Goal: Information Seeking & Learning: Learn about a topic

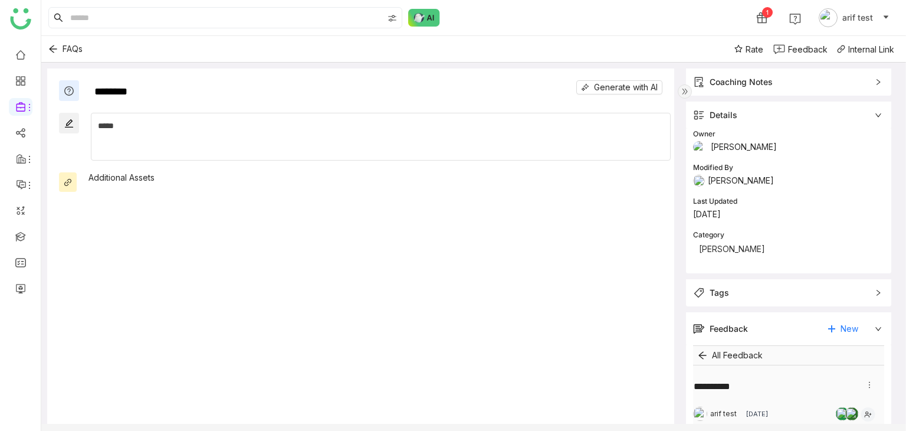
scroll to position [152, 0]
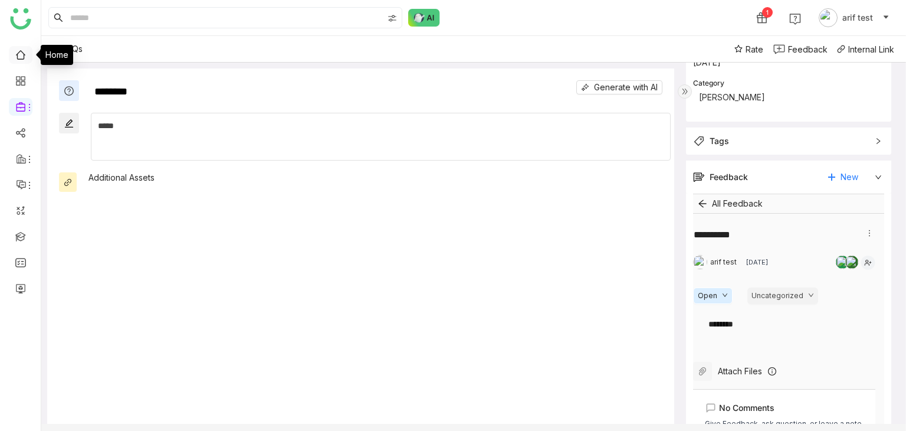
click at [21, 59] on link at bounding box center [20, 54] width 11 height 10
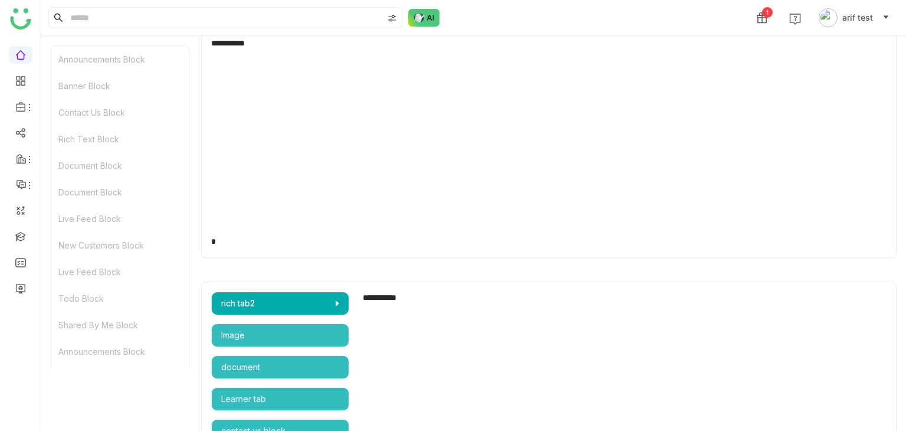
scroll to position [2126, 0]
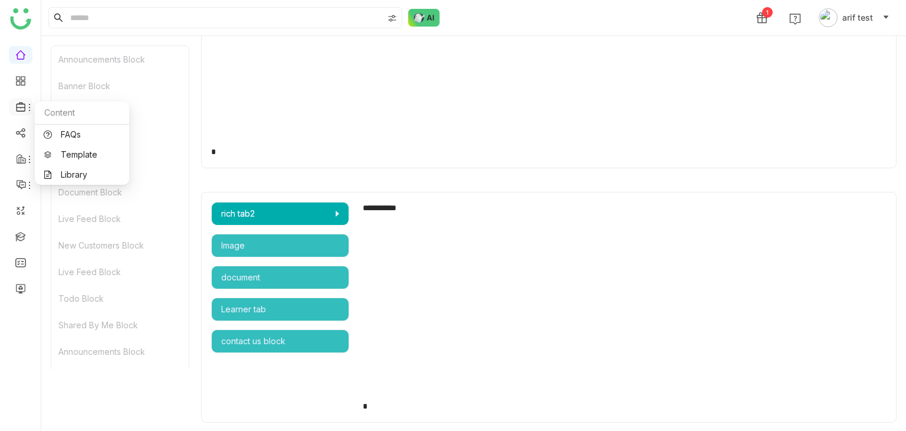
click at [28, 107] on icon at bounding box center [29, 107] width 9 height 9
click at [68, 173] on link "Library" at bounding box center [82, 174] width 77 height 8
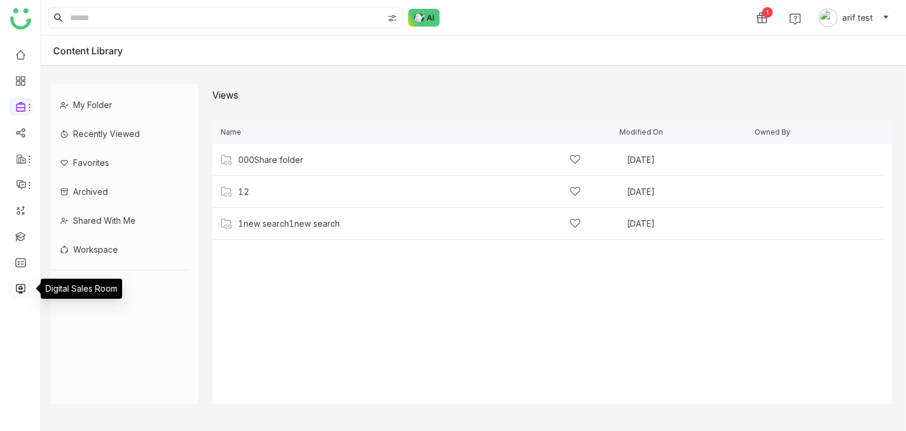
click at [22, 283] on link at bounding box center [20, 288] width 11 height 10
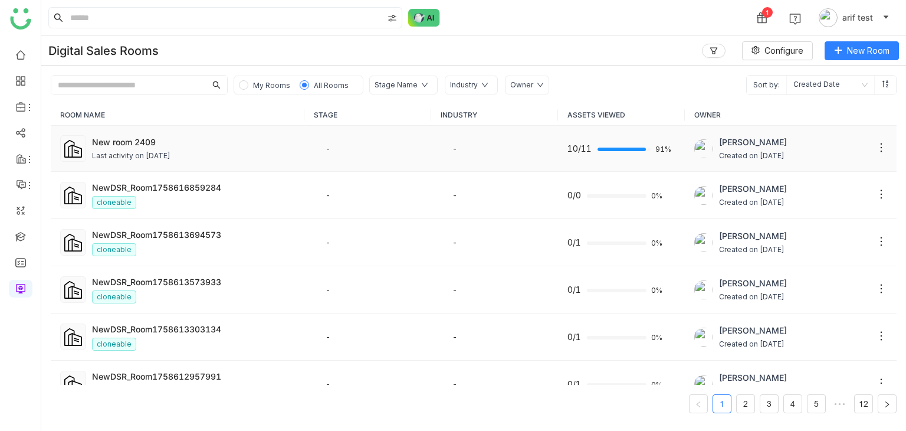
click at [179, 149] on div "New room 2409 Last activity on Sep 24, 2025" at bounding box center [193, 149] width 203 height 26
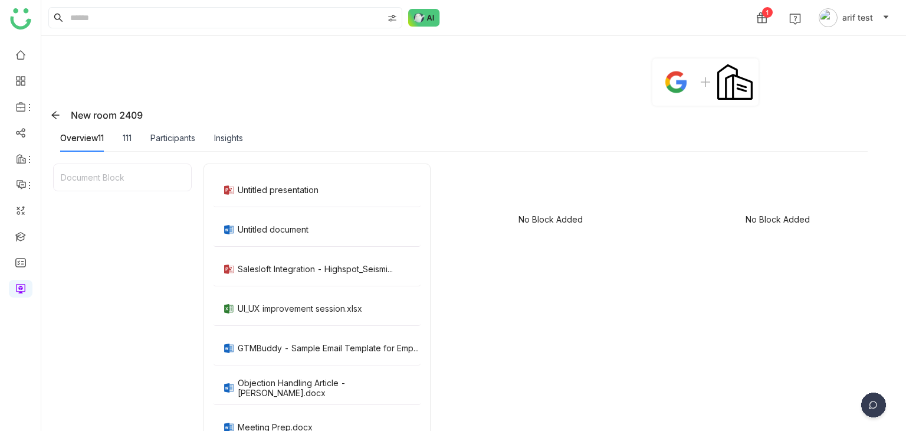
scroll to position [31, 0]
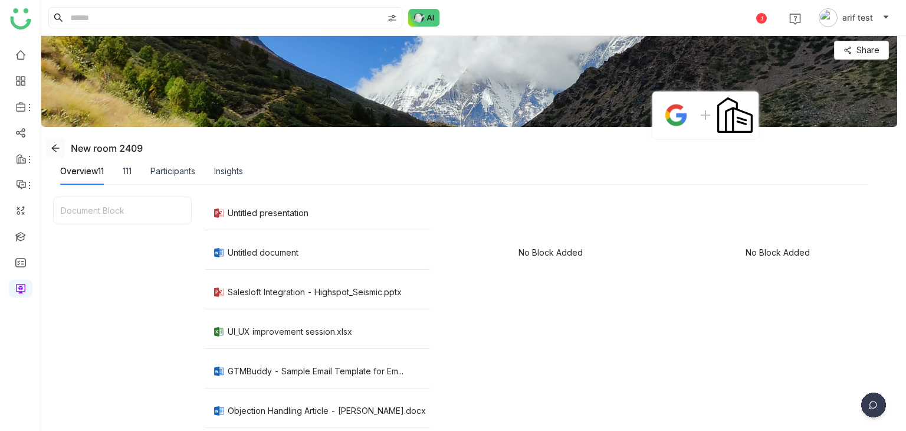
click at [57, 147] on icon at bounding box center [55, 147] width 9 height 9
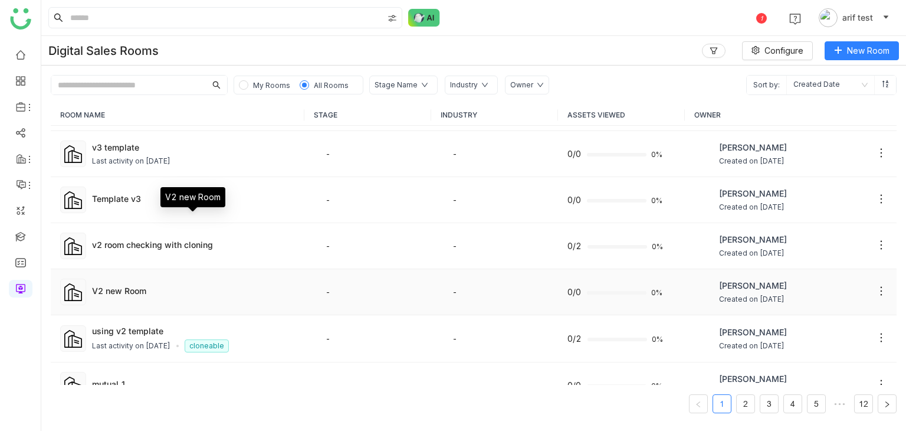
scroll to position [604, 0]
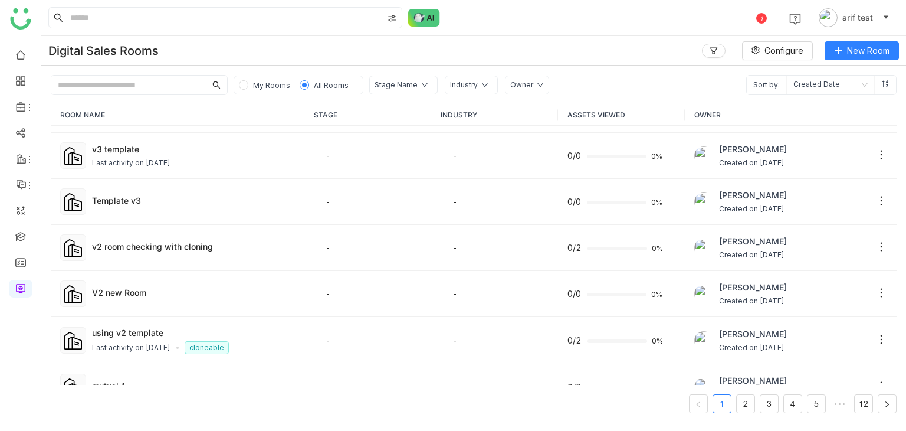
click at [262, 84] on span "My Rooms" at bounding box center [271, 85] width 37 height 9
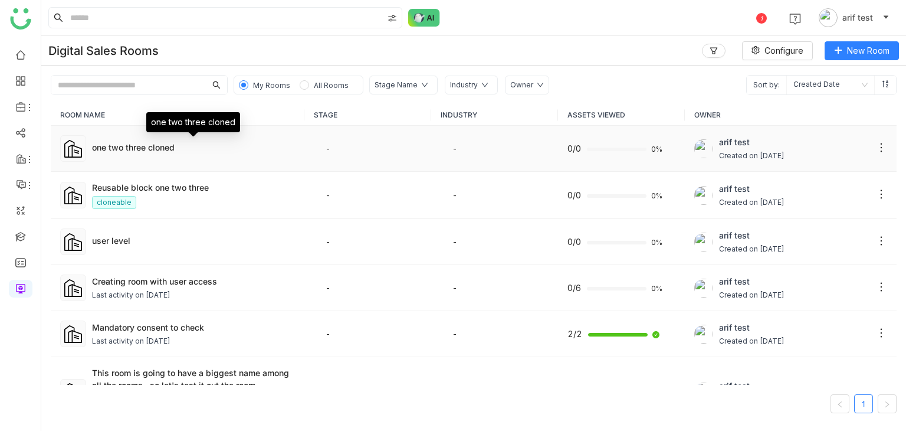
click at [192, 152] on div "one two three cloned" at bounding box center [193, 147] width 203 height 12
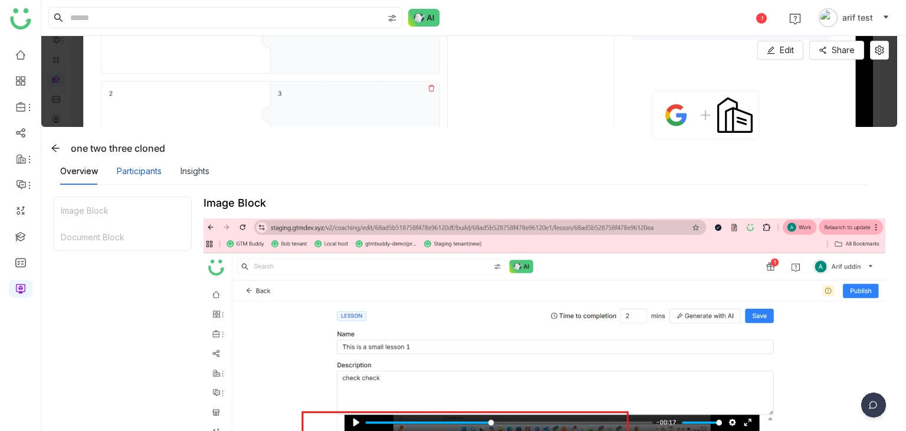
click at [156, 176] on div "Participants" at bounding box center [139, 171] width 45 height 13
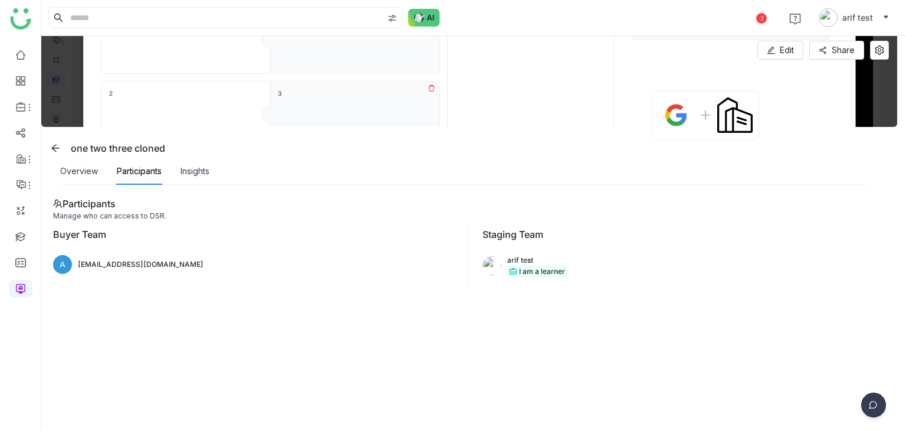
click at [202, 179] on div "Insights" at bounding box center [195, 171] width 29 height 27
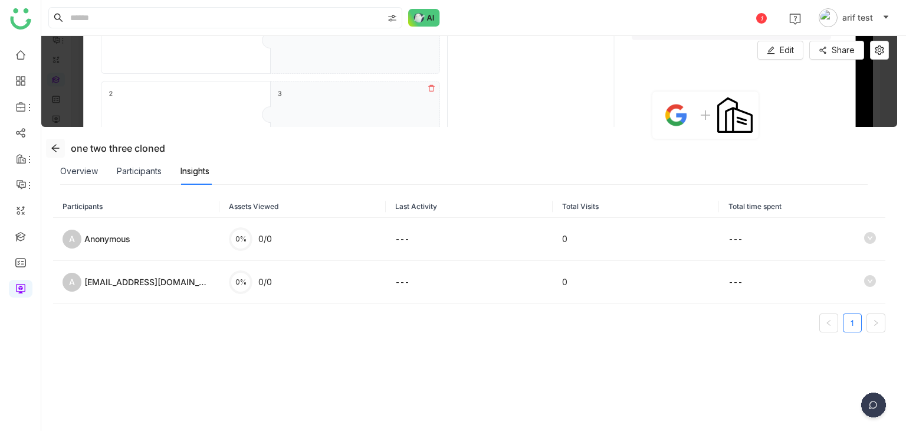
click at [50, 143] on span at bounding box center [56, 147] width 18 height 9
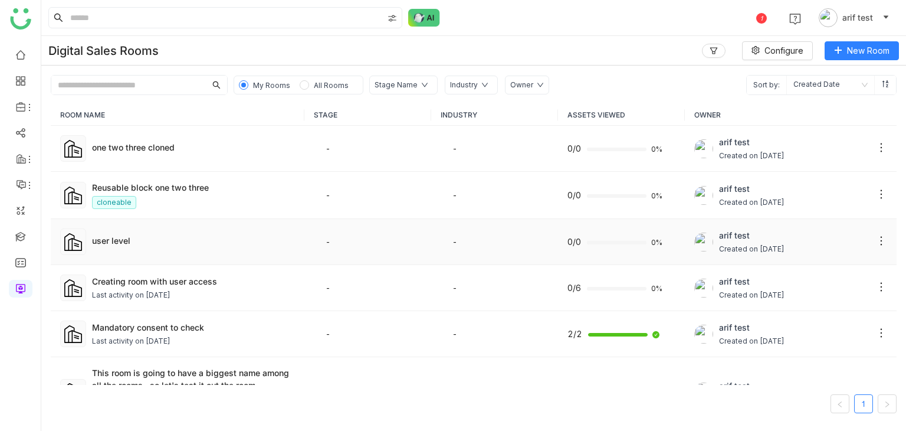
click at [122, 249] on td "user level" at bounding box center [178, 242] width 254 height 46
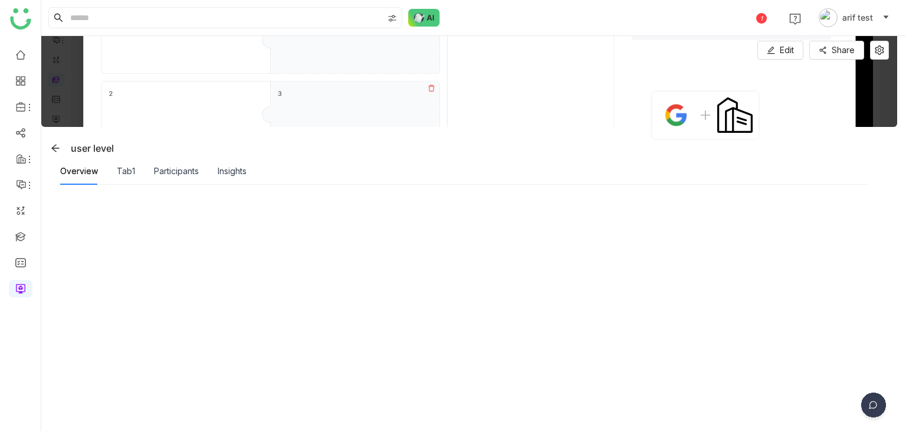
click at [129, 178] on div "Tab1" at bounding box center [126, 171] width 18 height 27
click at [53, 146] on icon at bounding box center [55, 147] width 9 height 9
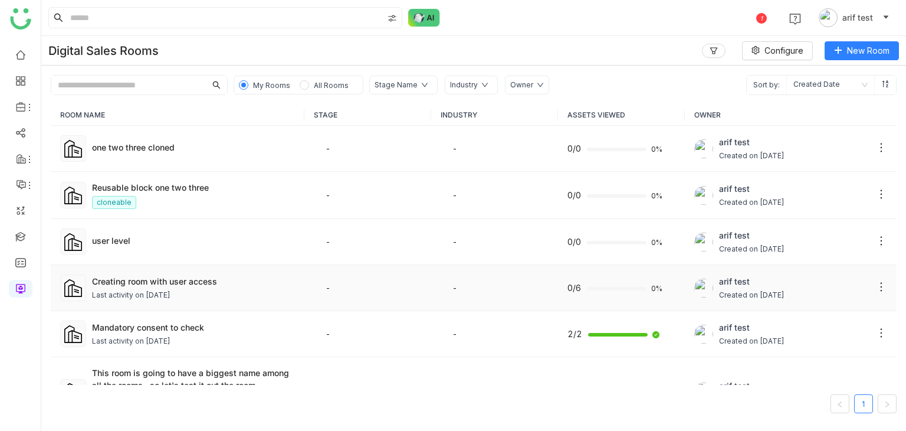
click at [196, 290] on div "Last activity on Sep 02, 2025" at bounding box center [193, 295] width 203 height 11
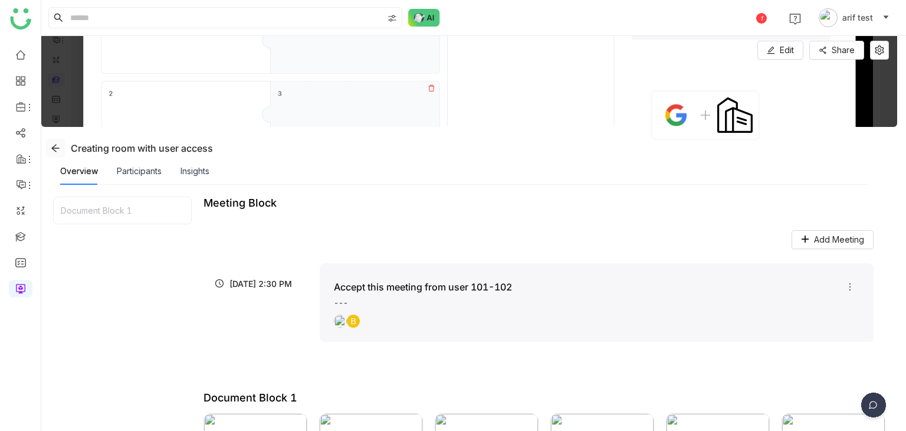
click at [52, 149] on icon at bounding box center [55, 147] width 9 height 9
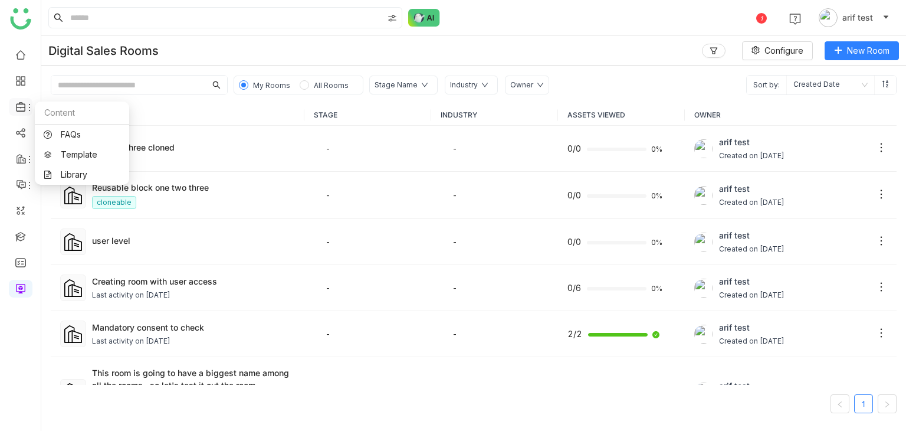
click at [31, 110] on icon at bounding box center [29, 107] width 9 height 9
click at [86, 154] on link "Template" at bounding box center [82, 154] width 77 height 8
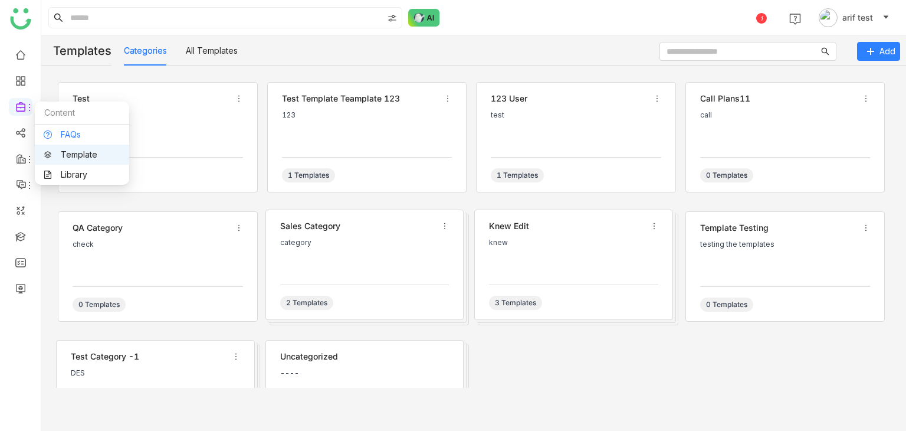
click at [76, 137] on link "FAQs" at bounding box center [82, 134] width 77 height 8
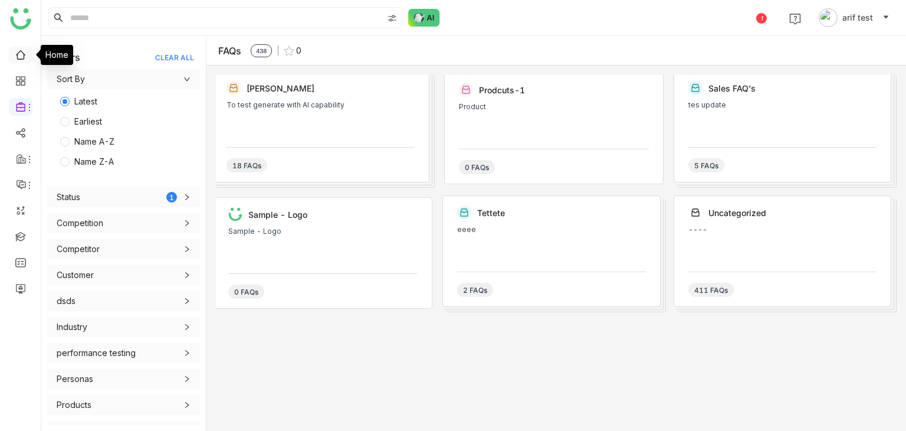
click at [23, 51] on link at bounding box center [20, 54] width 11 height 10
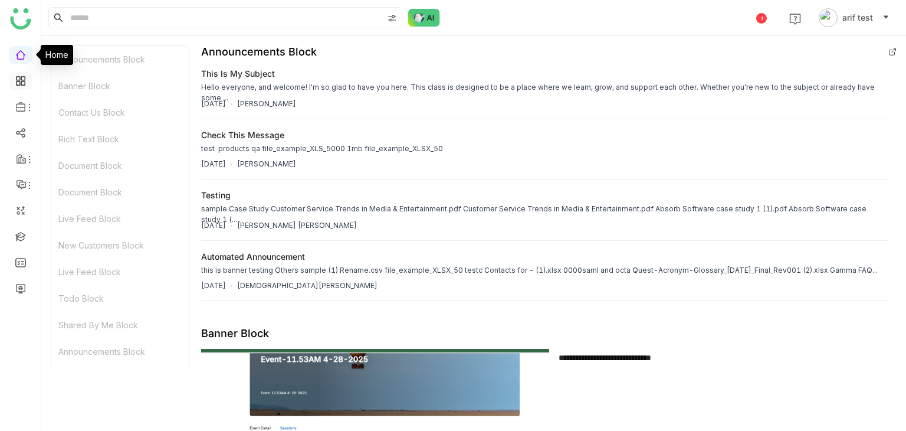
click at [22, 75] on link at bounding box center [20, 80] width 11 height 10
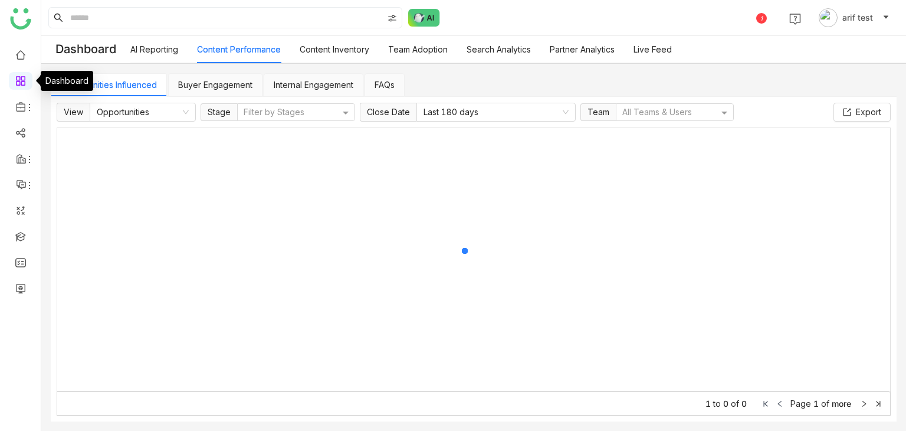
click at [22, 75] on link at bounding box center [20, 80] width 11 height 10
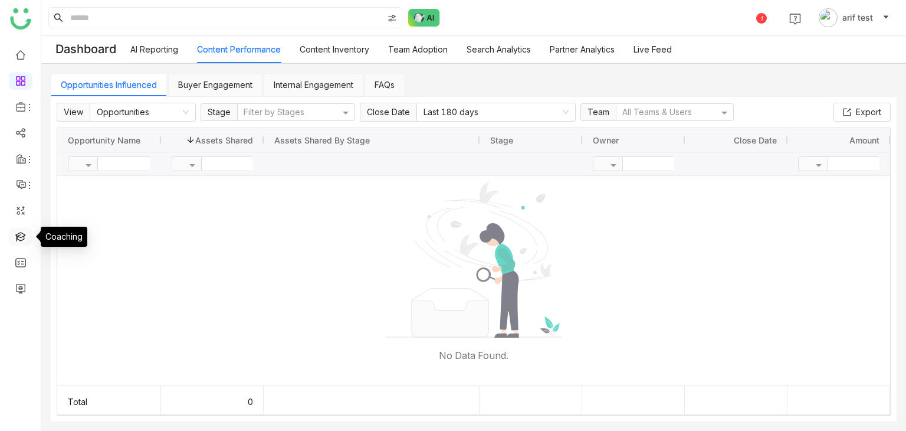
click at [15, 241] on link at bounding box center [20, 236] width 11 height 10
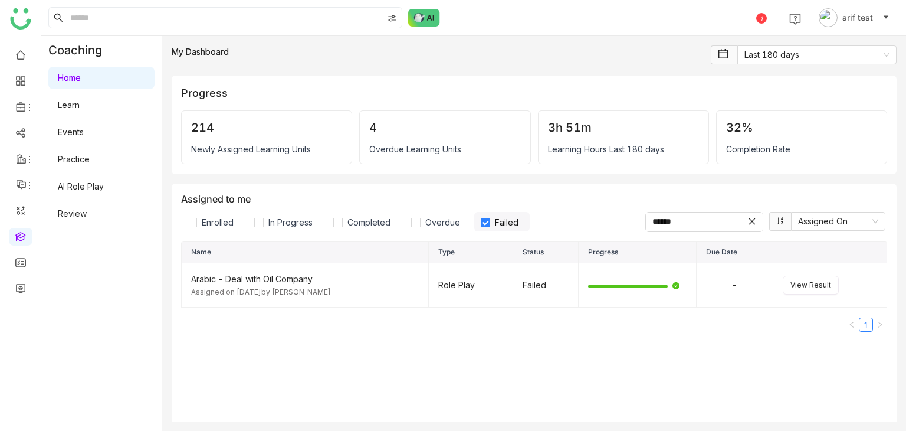
click at [84, 127] on link "Events" at bounding box center [71, 132] width 26 height 10
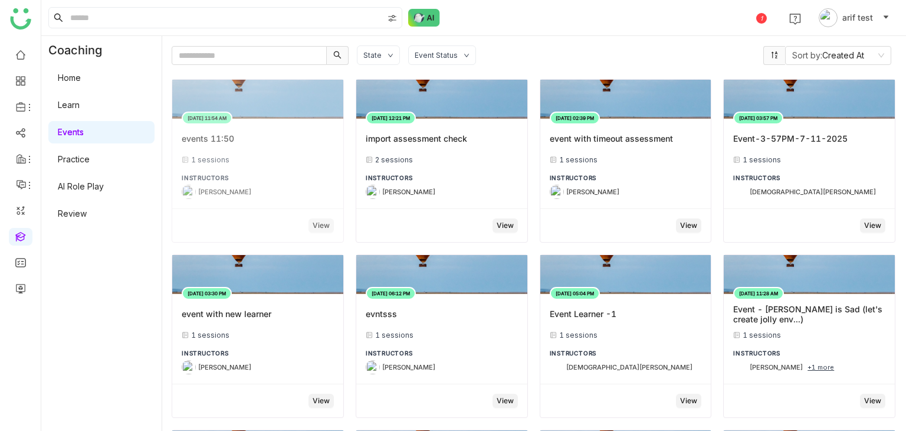
click at [227, 165] on div "Aug 19, 2025 11:54 AM events 11:50 1 sessions INSTRUCTORS Uday Bhanu" at bounding box center [257, 164] width 171 height 90
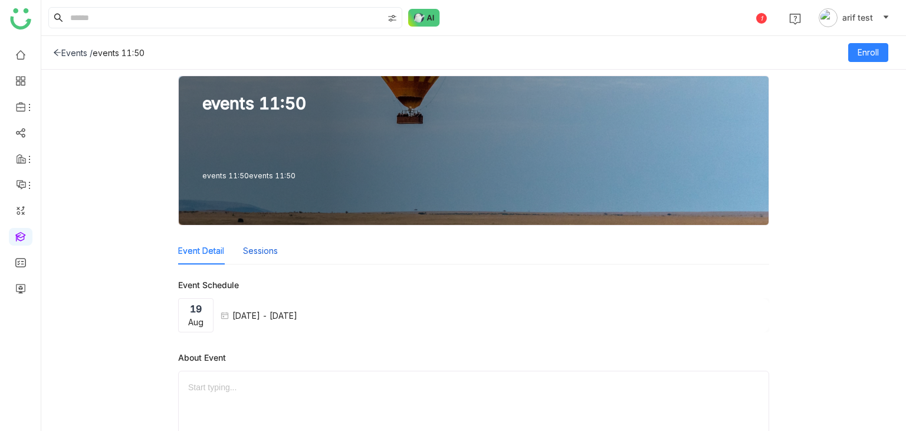
click at [262, 255] on button "Sessions" at bounding box center [260, 250] width 35 height 13
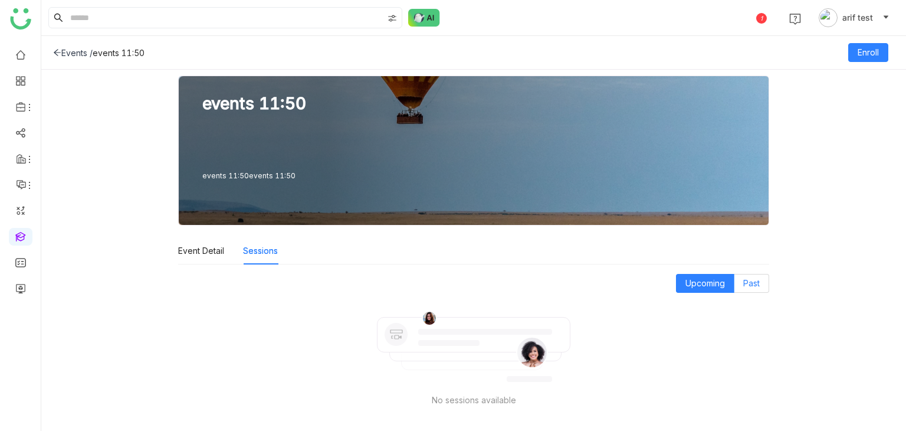
click at [743, 286] on span "Past" at bounding box center [751, 283] width 17 height 10
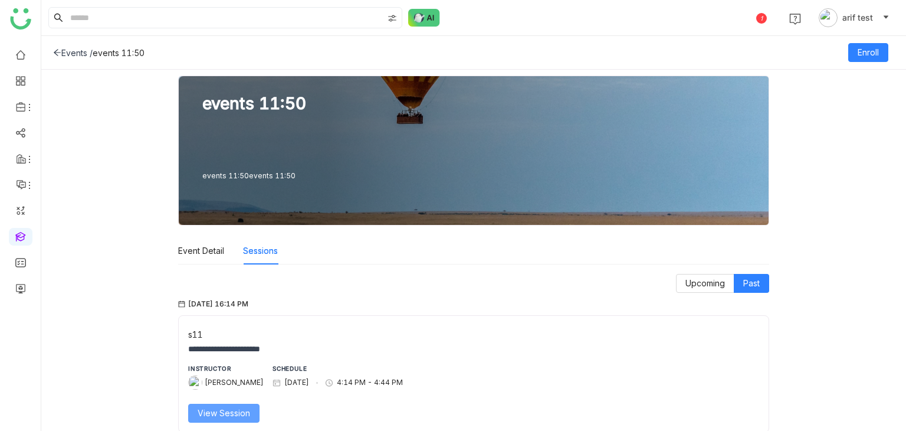
click at [251, 418] on button "View Session" at bounding box center [223, 412] width 71 height 19
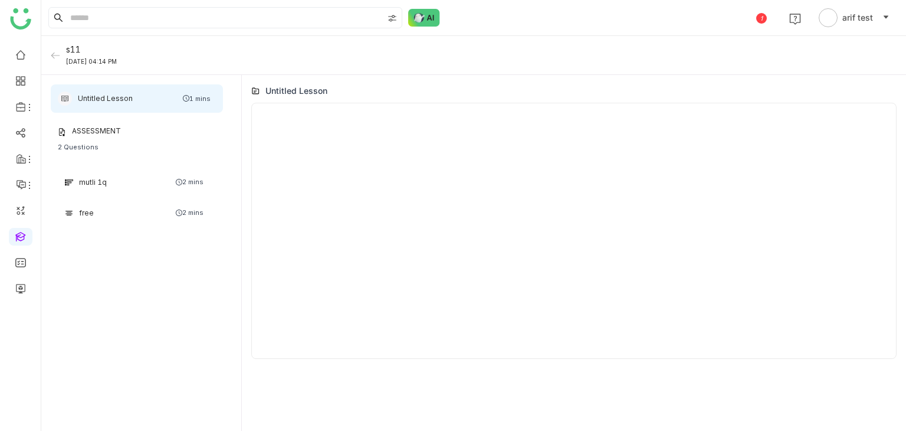
type input "*"
click at [155, 214] on div "free 2 mins" at bounding box center [137, 213] width 158 height 25
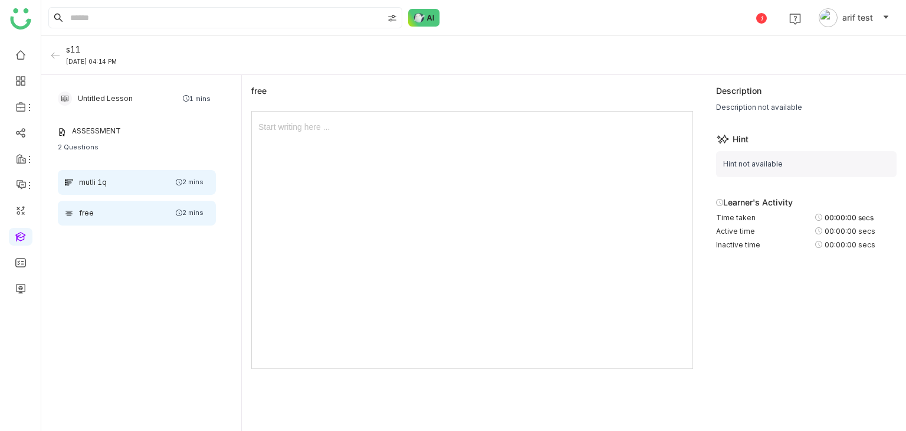
drag, startPoint x: 162, startPoint y: 192, endPoint x: 135, endPoint y: 182, distance: 28.9
click at [135, 182] on div "mutli 1q 2 mins" at bounding box center [137, 182] width 158 height 25
click at [147, 206] on div "free 2 mins" at bounding box center [137, 213] width 158 height 25
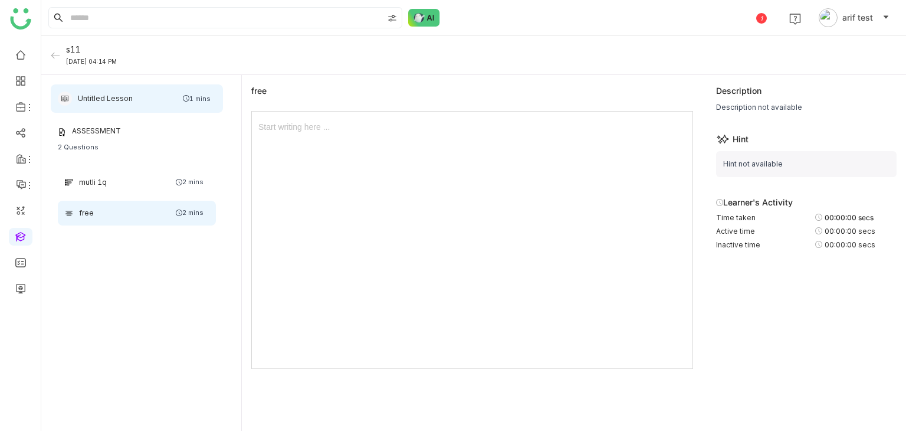
click at [153, 95] on div "Untitled Lesson 1 mins" at bounding box center [137, 98] width 172 height 28
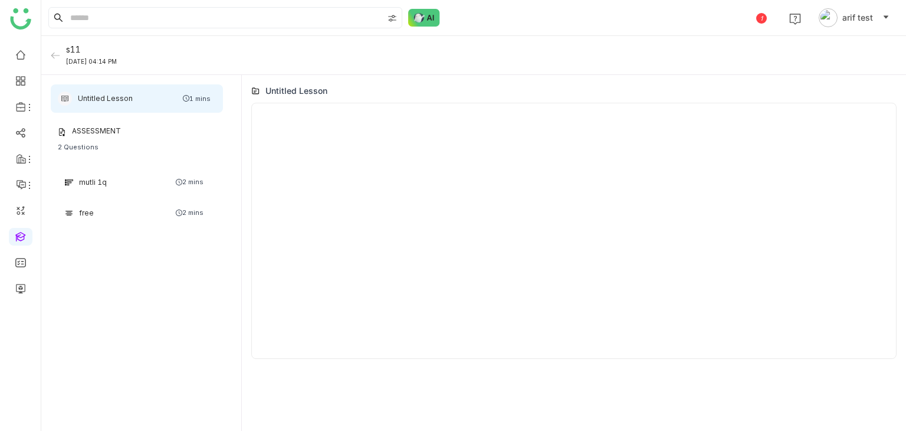
click at [59, 55] on icon at bounding box center [55, 55] width 9 height 9
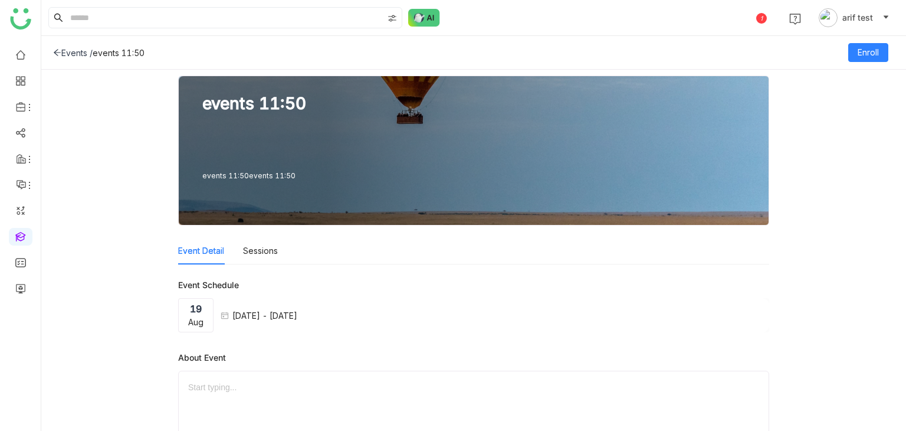
click at [61, 48] on div "Events /" at bounding box center [73, 53] width 40 height 10
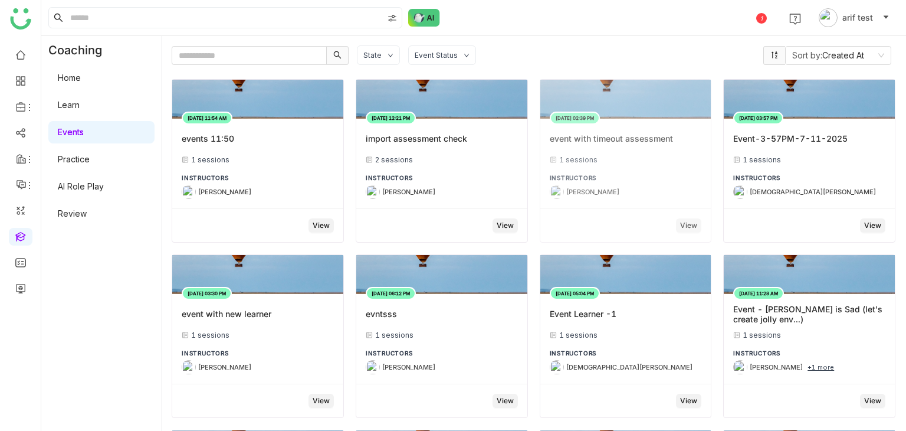
click at [657, 191] on div "[PERSON_NAME]" at bounding box center [626, 192] width 152 height 14
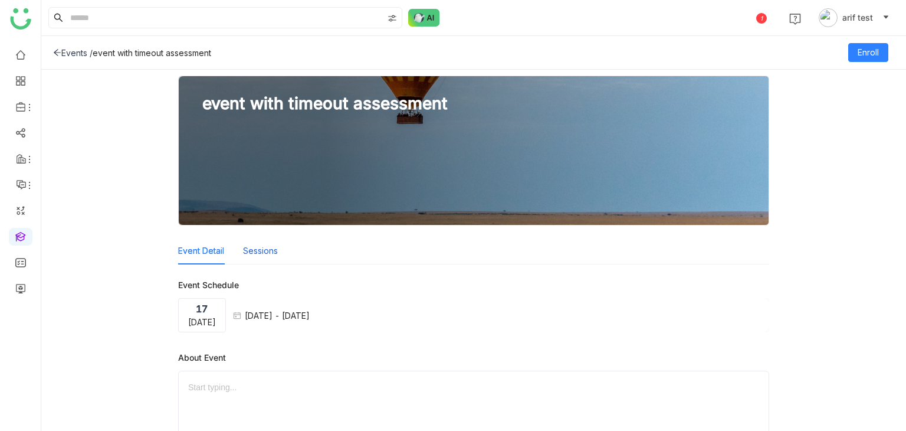
click at [263, 251] on button "Sessions" at bounding box center [260, 250] width 35 height 13
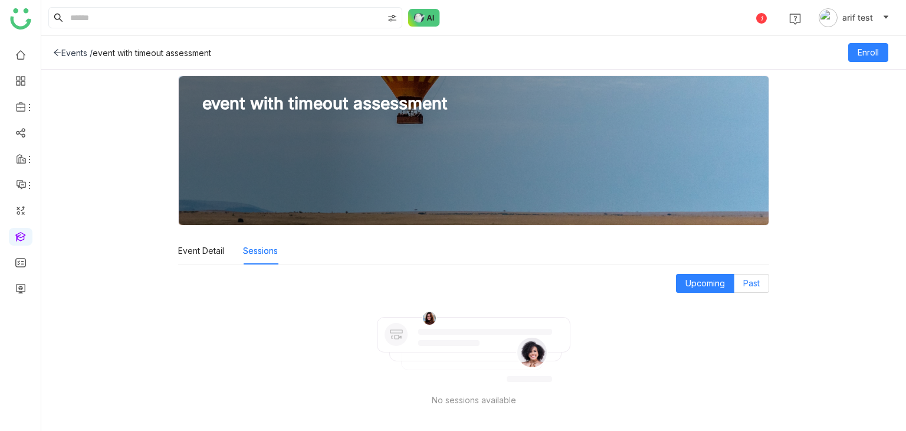
click at [749, 284] on span "Past" at bounding box center [751, 283] width 17 height 10
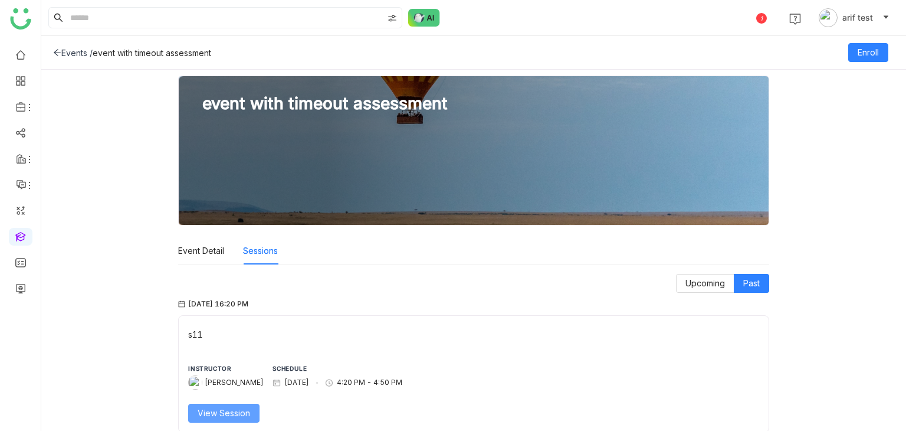
click at [222, 411] on span "View Session" at bounding box center [224, 412] width 53 height 13
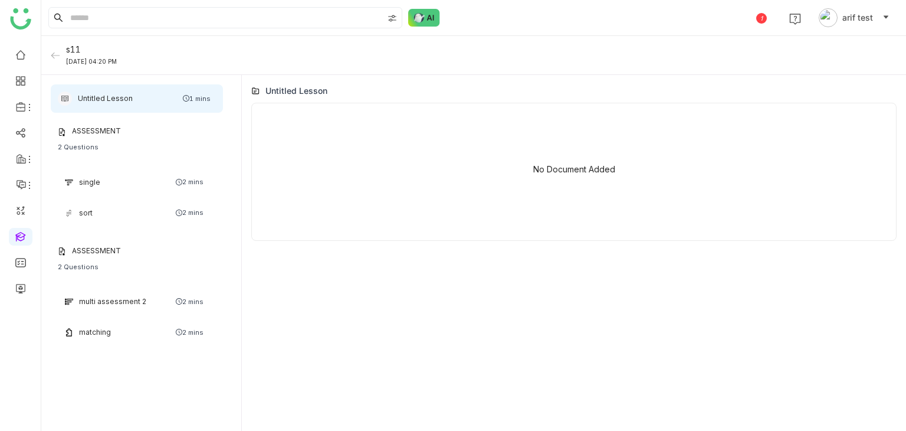
click at [58, 53] on icon at bounding box center [55, 55] width 9 height 9
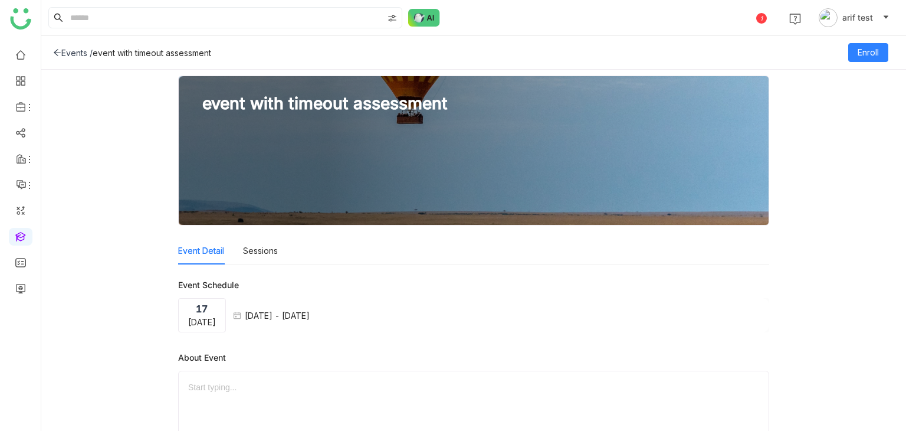
click at [58, 53] on icon at bounding box center [57, 53] width 7 height 6
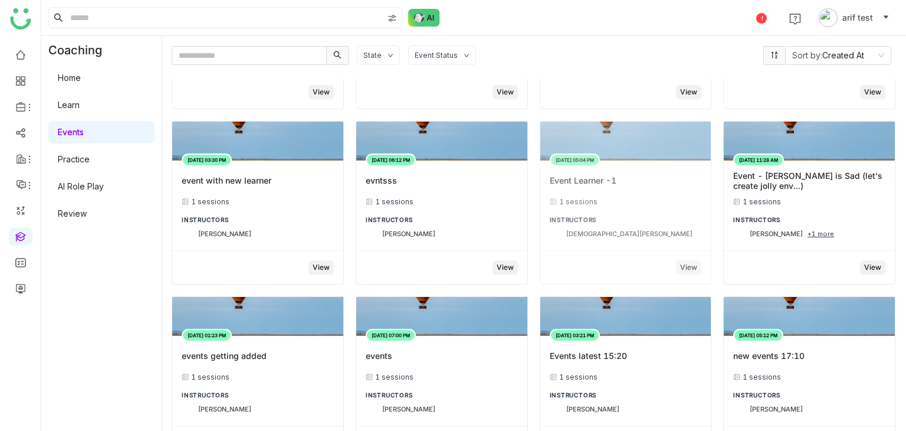
scroll to position [134, 0]
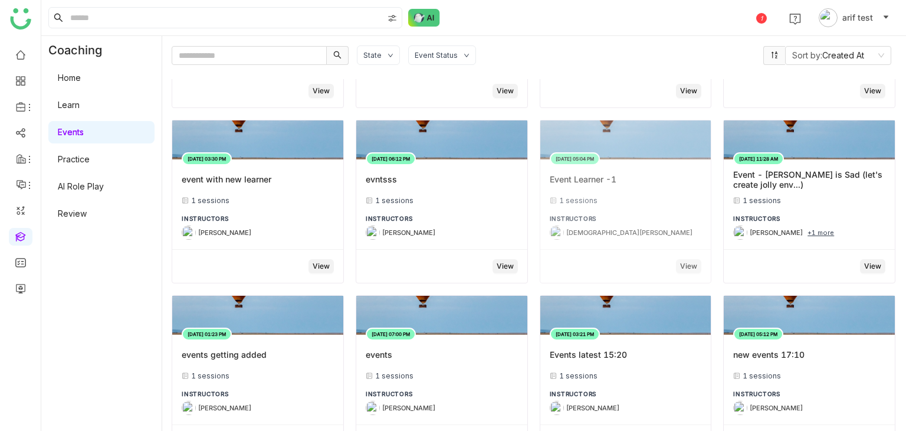
click at [595, 185] on div "Event Learner -1" at bounding box center [626, 179] width 152 height 21
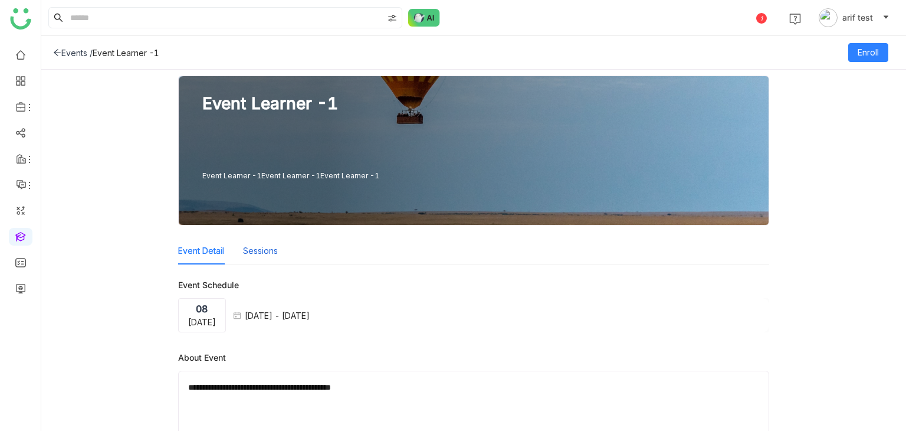
click at [258, 246] on button "Sessions" at bounding box center [260, 250] width 35 height 13
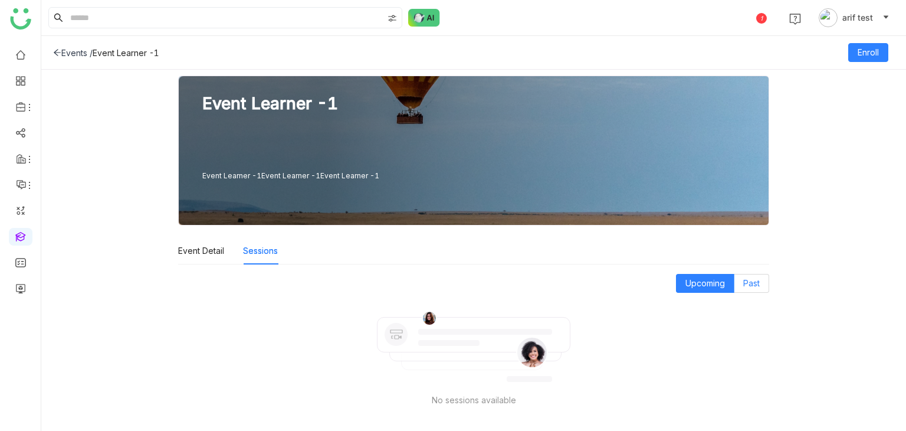
click at [747, 276] on label "Past" at bounding box center [751, 283] width 35 height 19
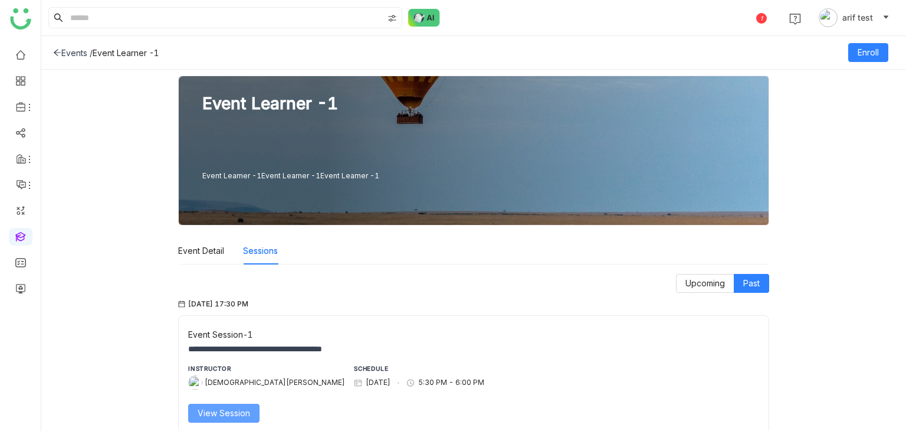
click at [238, 410] on span "View Session" at bounding box center [224, 412] width 53 height 13
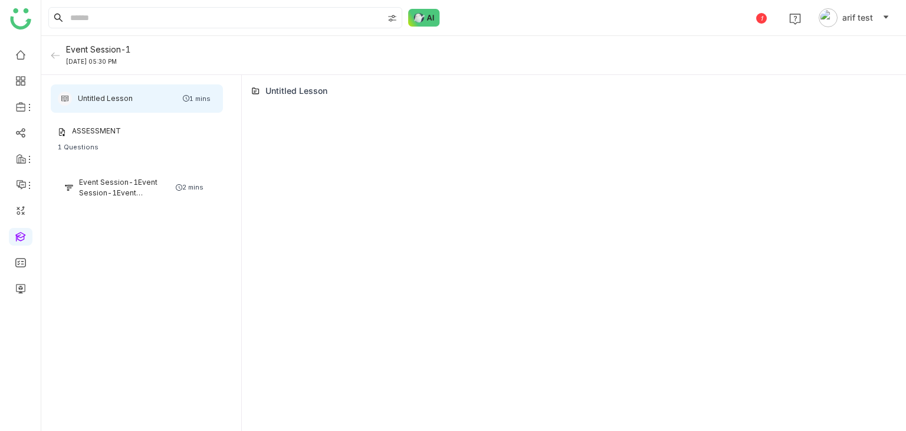
click at [52, 55] on icon at bounding box center [52, 55] width 3 height 5
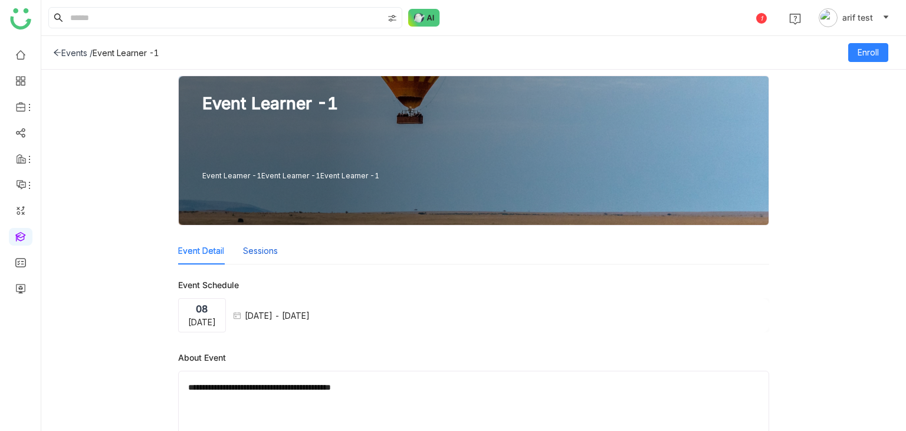
click at [263, 253] on button "Sessions" at bounding box center [260, 250] width 35 height 13
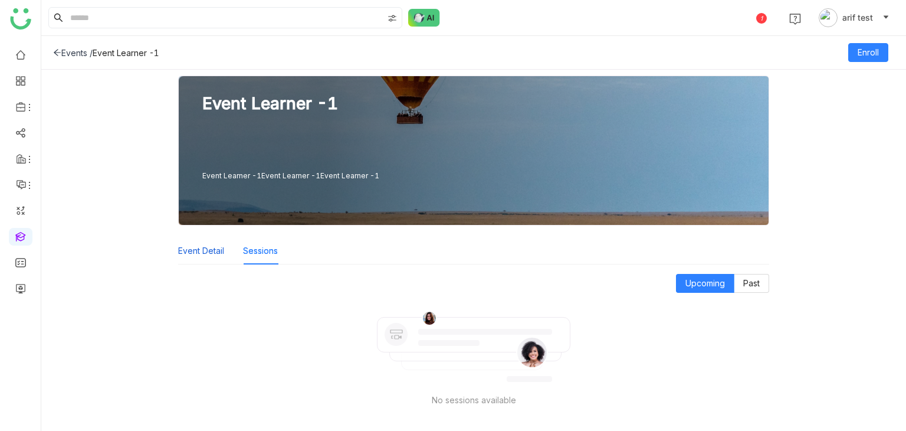
click at [206, 248] on button "Event Detail" at bounding box center [201, 250] width 46 height 13
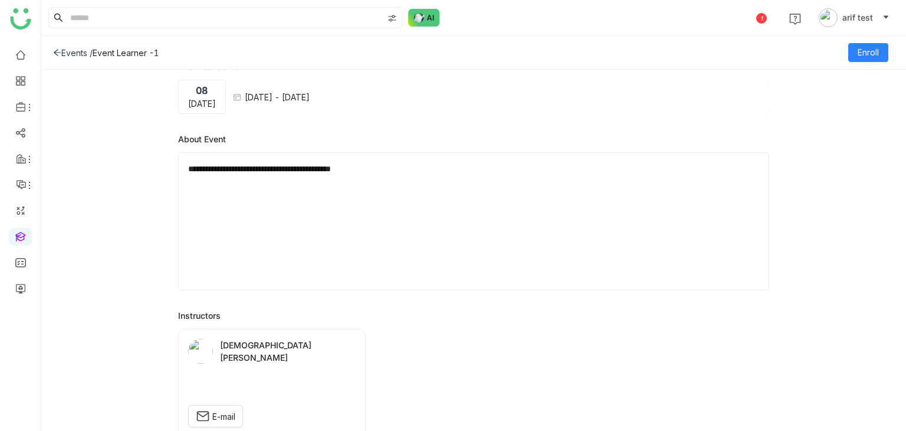
scroll to position [228, 0]
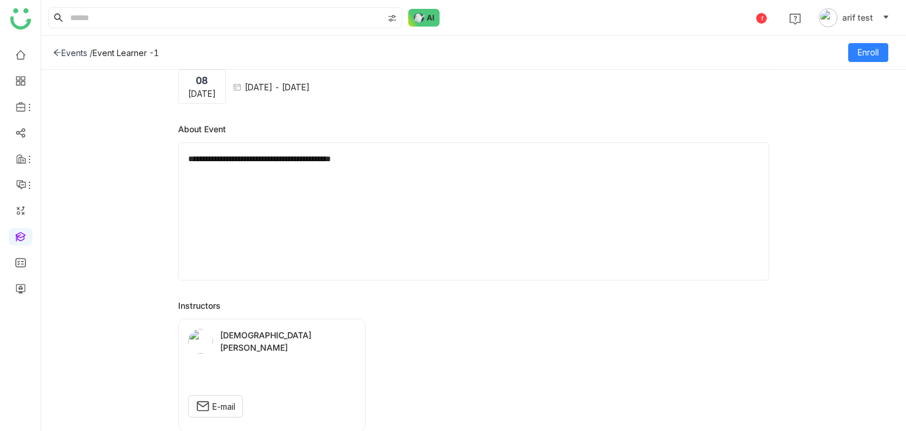
click at [58, 51] on icon at bounding box center [57, 52] width 8 height 8
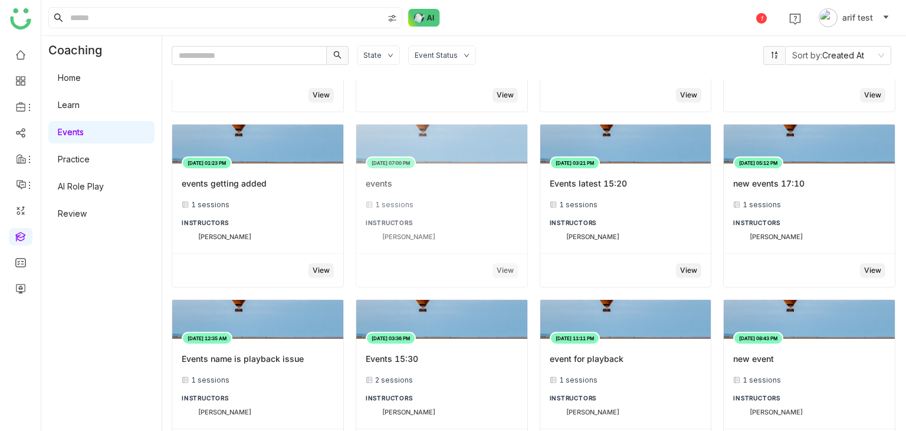
scroll to position [306, 0]
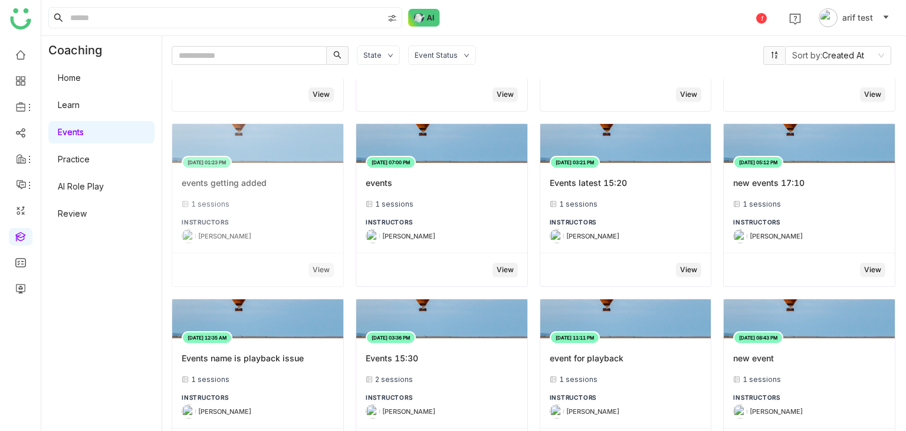
click at [258, 193] on div "Jul 5, 2025 01:23 PM events getting added 1 sessions INSTRUCTORS Arif uddin" at bounding box center [257, 208] width 171 height 90
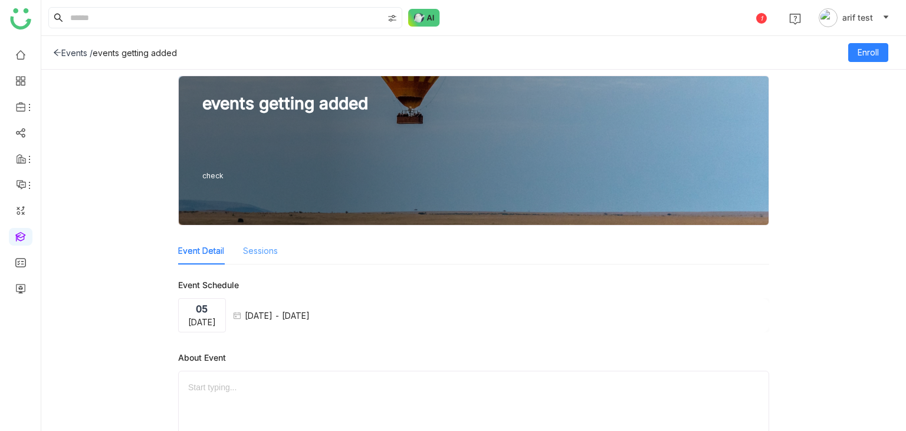
click at [264, 241] on div "Sessions" at bounding box center [260, 250] width 35 height 27
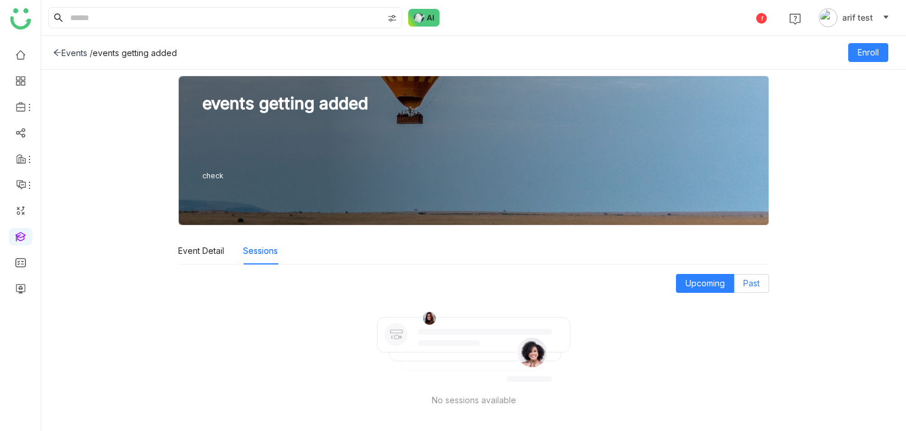
click at [744, 286] on span "Past" at bounding box center [751, 283] width 17 height 10
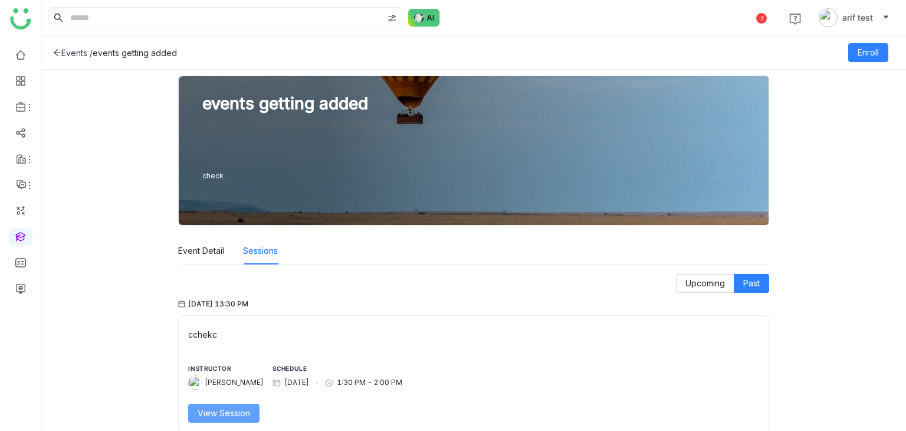
click at [235, 420] on button "View Session" at bounding box center [223, 412] width 71 height 19
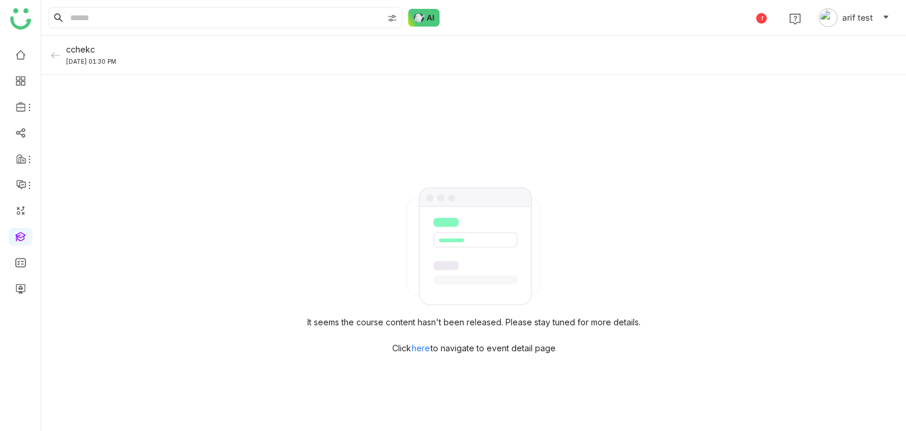
click at [54, 55] on icon at bounding box center [55, 55] width 8 height 0
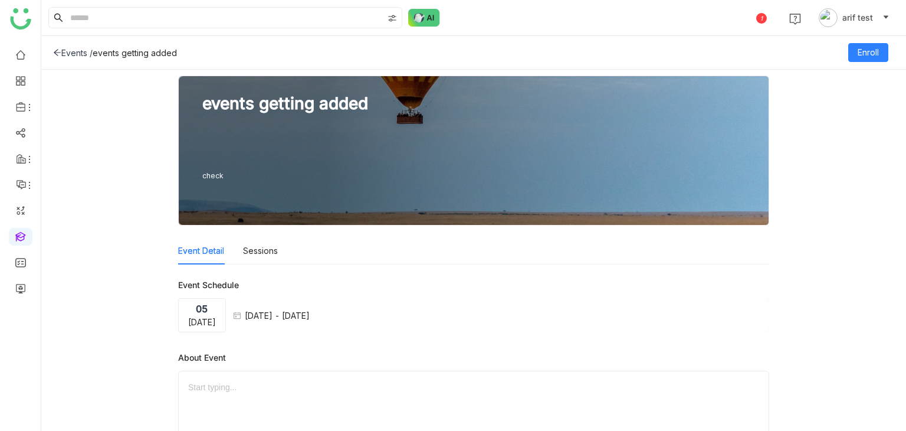
click at [54, 55] on icon at bounding box center [57, 52] width 8 height 8
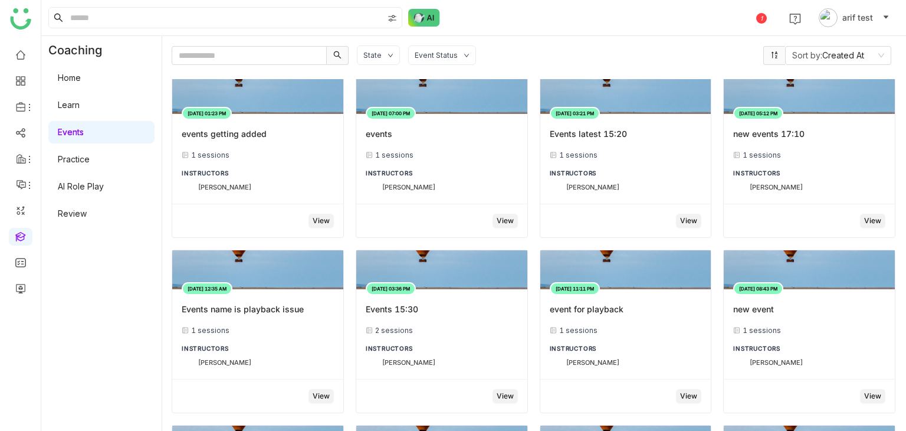
scroll to position [464, 0]
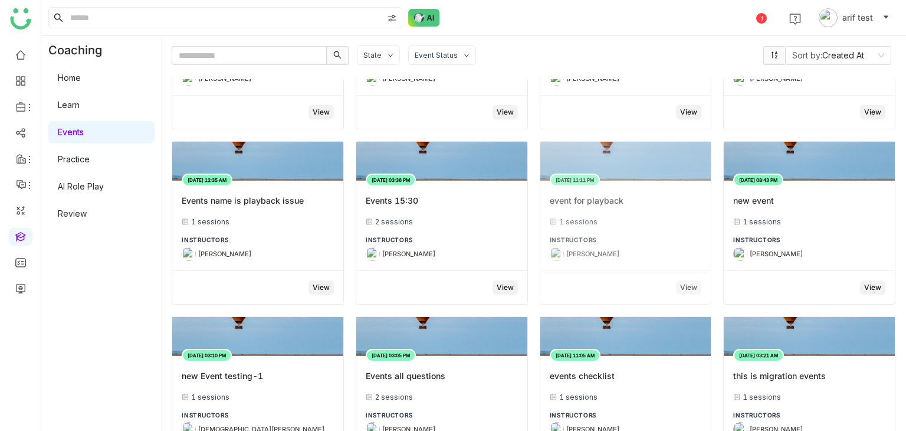
click at [559, 182] on div "Jun 27, 2025 11:11 PM" at bounding box center [575, 179] width 50 height 13
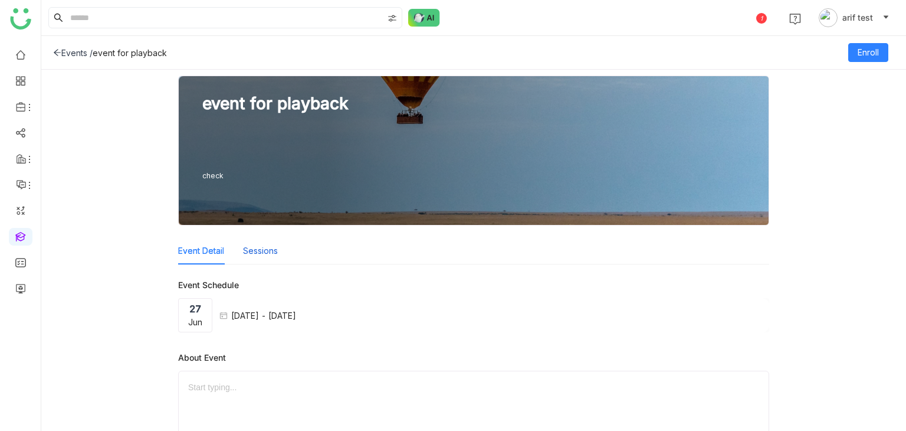
click at [243, 249] on button "Sessions" at bounding box center [260, 250] width 35 height 13
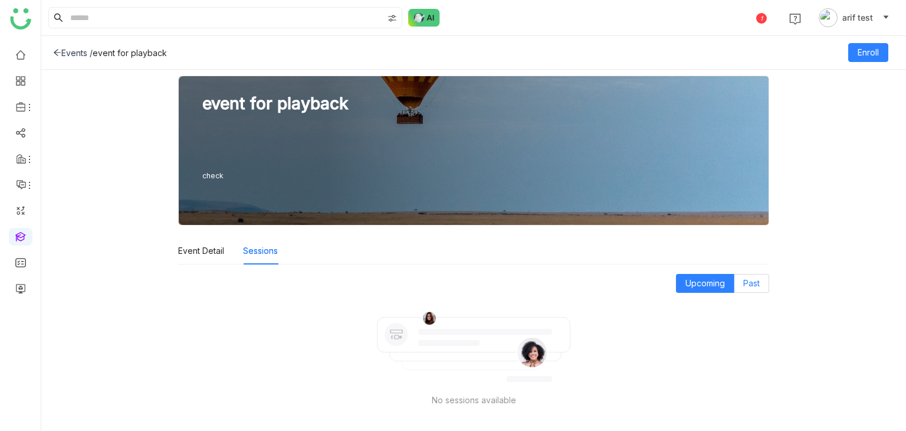
drag, startPoint x: 762, startPoint y: 284, endPoint x: 752, endPoint y: 281, distance: 10.3
click at [752, 281] on div "event for playback check Event Detail Sessions Upcoming Past No sessions availa…" at bounding box center [473, 251] width 605 height 350
click at [752, 281] on span "Past" at bounding box center [751, 283] width 17 height 10
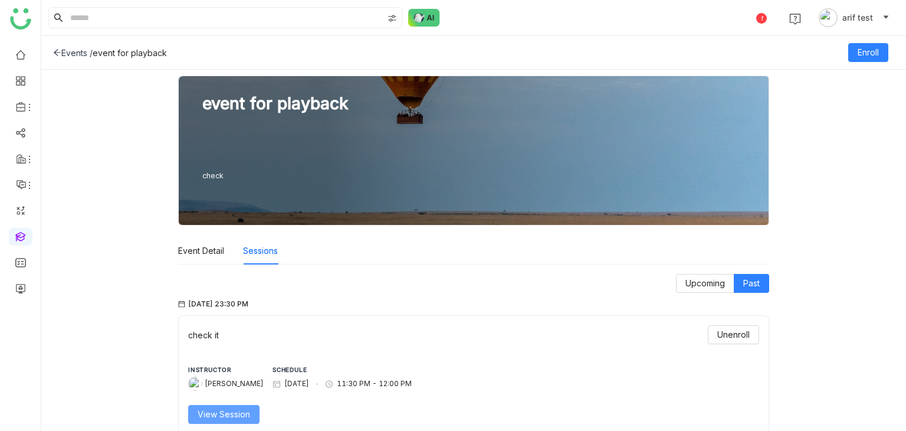
click at [231, 415] on span "View Session" at bounding box center [224, 414] width 53 height 13
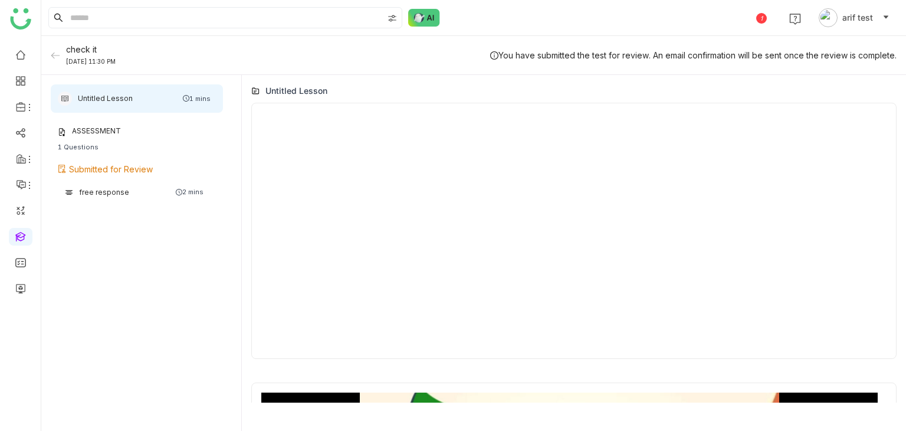
click at [395, 225] on div at bounding box center [573, 231] width 625 height 236
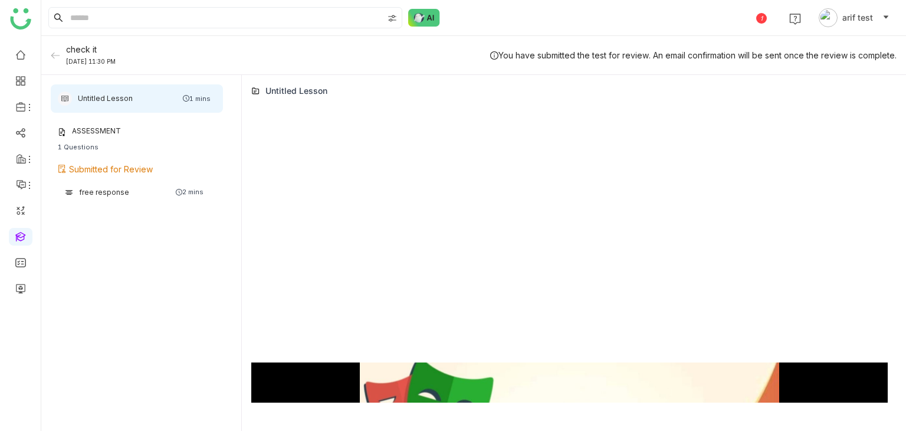
click at [52, 53] on icon at bounding box center [55, 55] width 9 height 9
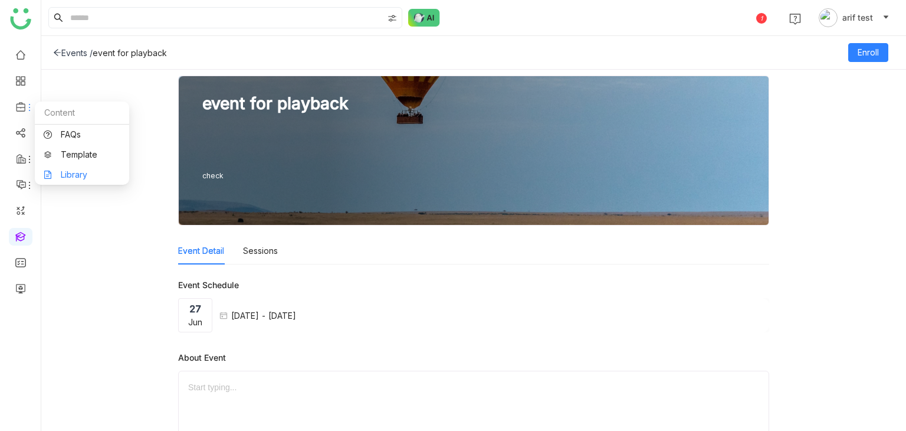
click at [68, 172] on link "Library" at bounding box center [82, 174] width 77 height 8
